Goal: Information Seeking & Learning: Find specific fact

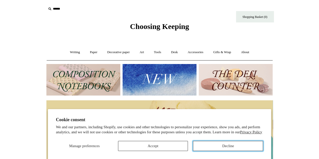
click at [219, 148] on button "Decline" at bounding box center [228, 146] width 70 height 10
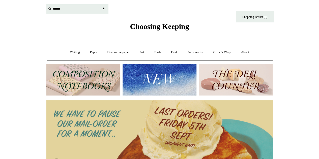
click at [56, 8] on input "text" at bounding box center [77, 8] width 62 height 9
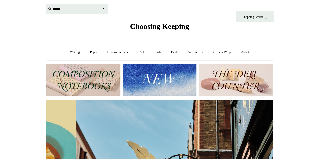
scroll to position [0, 226]
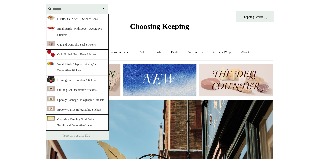
type input "*******"
click at [104, 11] on input "*" at bounding box center [103, 8] width 5 height 9
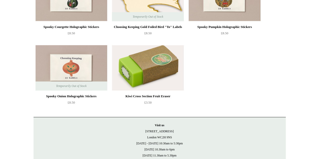
scroll to position [1240, 0]
